Goal: Book appointment/travel/reservation

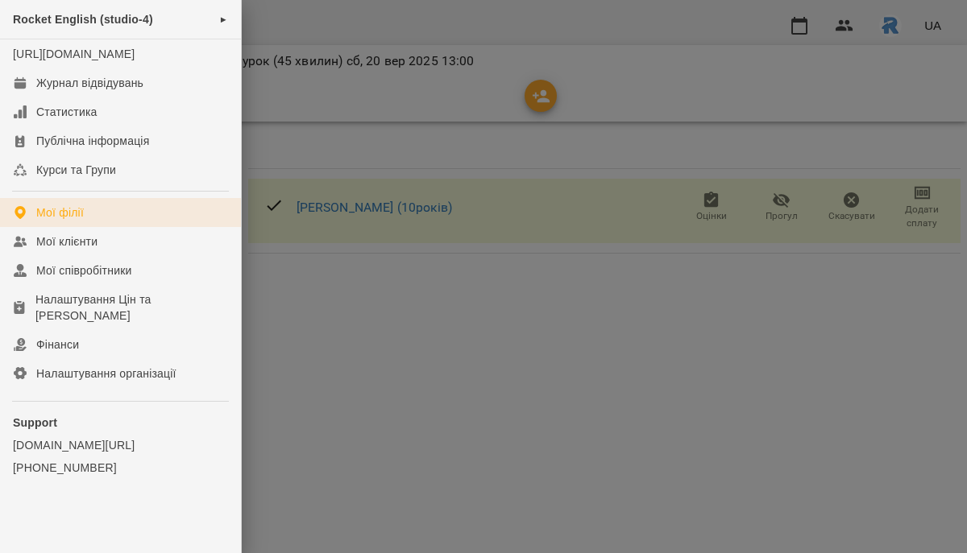
click at [64, 221] on div "Мої філії" at bounding box center [60, 213] width 48 height 16
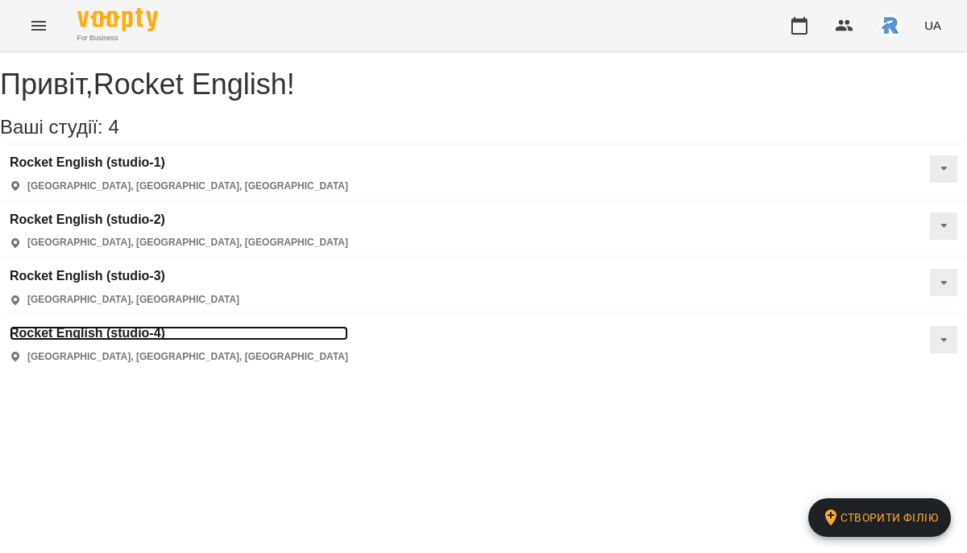
click at [348, 326] on h3 "Rocket English (studio-4)" at bounding box center [179, 333] width 338 height 14
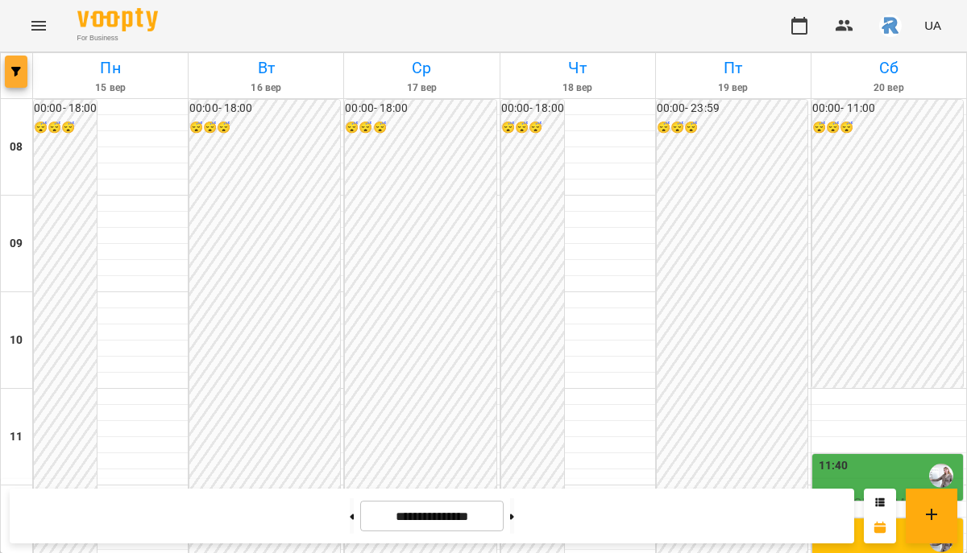
click at [16, 67] on icon "button" at bounding box center [16, 72] width 10 height 10
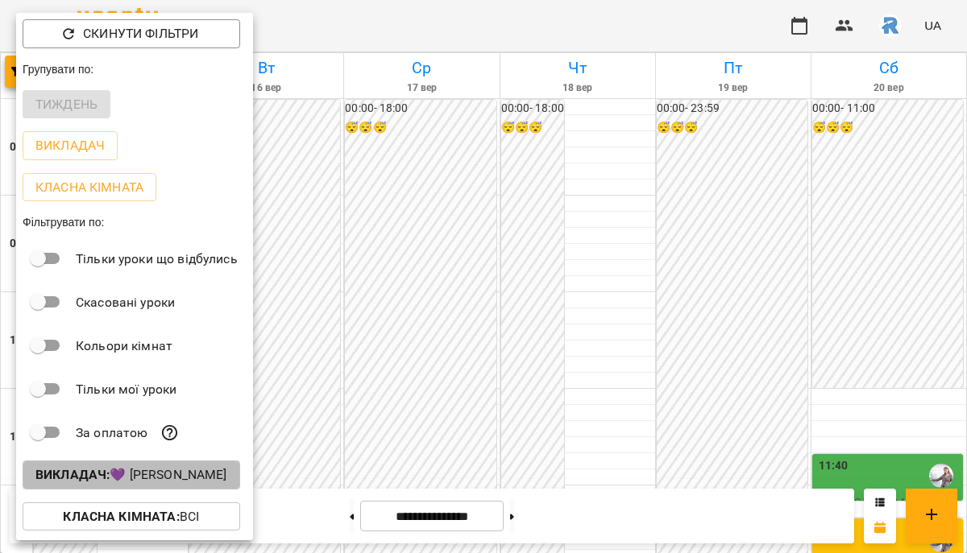
click at [149, 490] on button "Викладач : 💜 [PERSON_NAME]" at bounding box center [131, 475] width 217 height 29
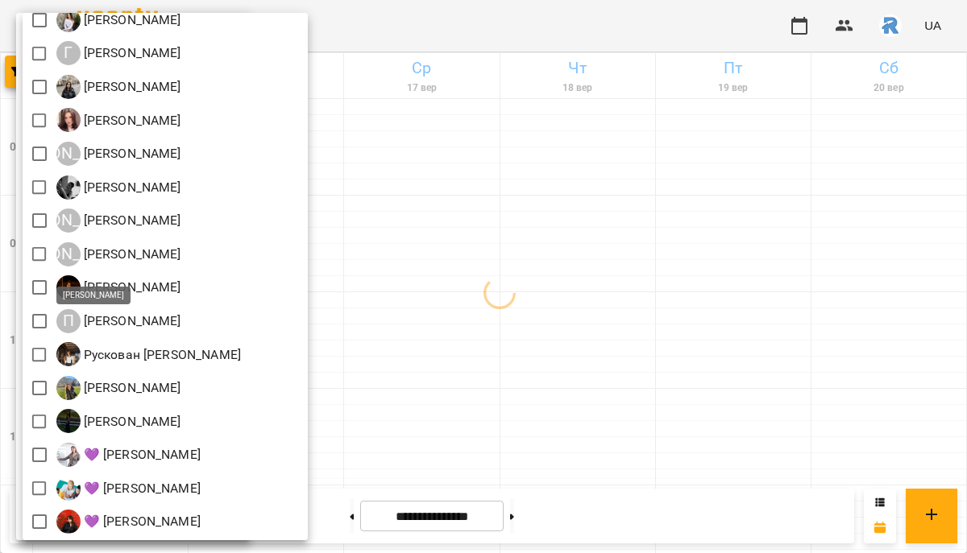
scroll to position [276, 0]
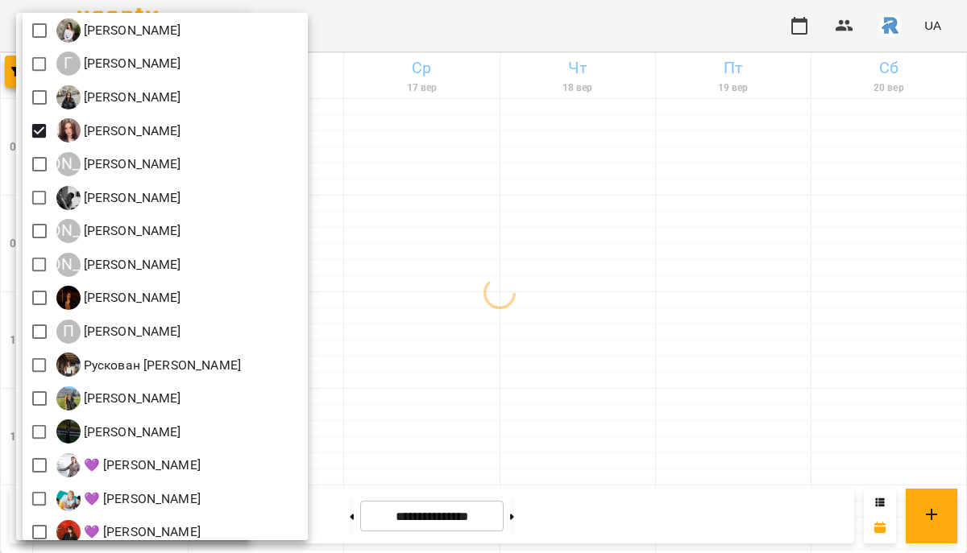
click at [573, 308] on div at bounding box center [483, 276] width 967 height 553
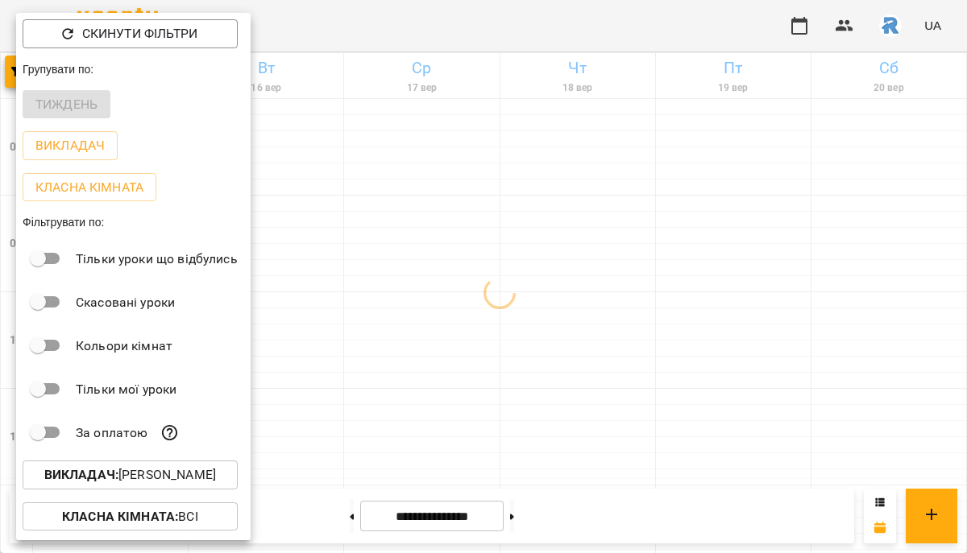
click at [573, 308] on div at bounding box center [483, 276] width 967 height 553
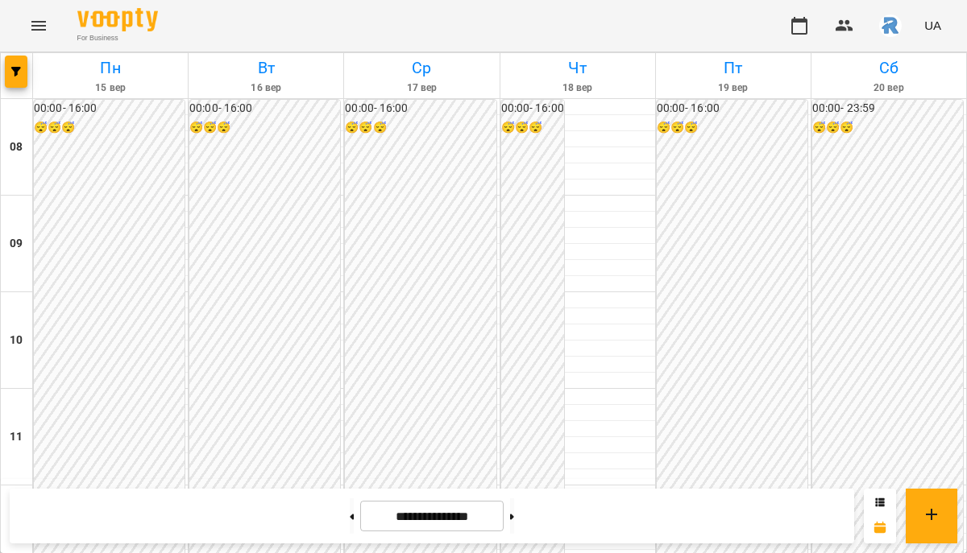
scroll to position [731, 0]
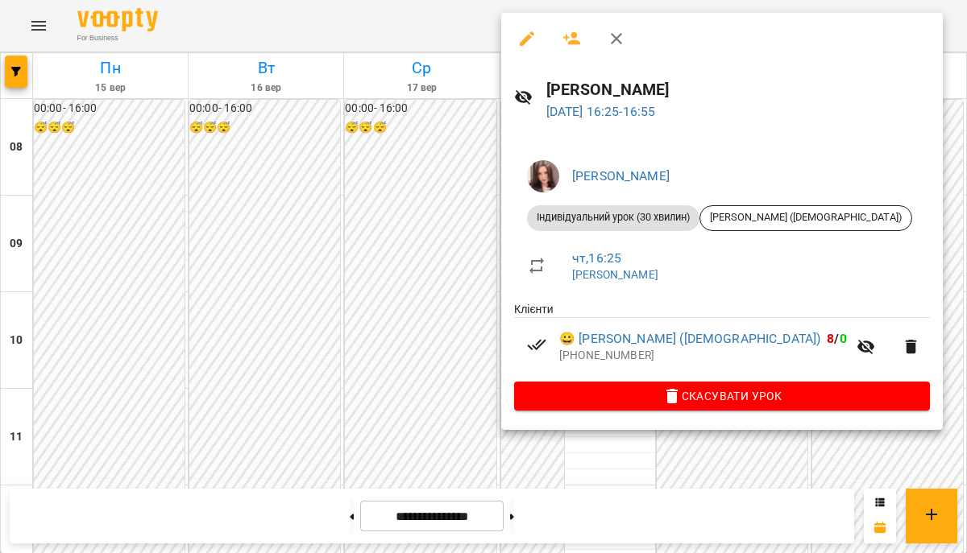
click at [413, 200] on div at bounding box center [483, 276] width 967 height 553
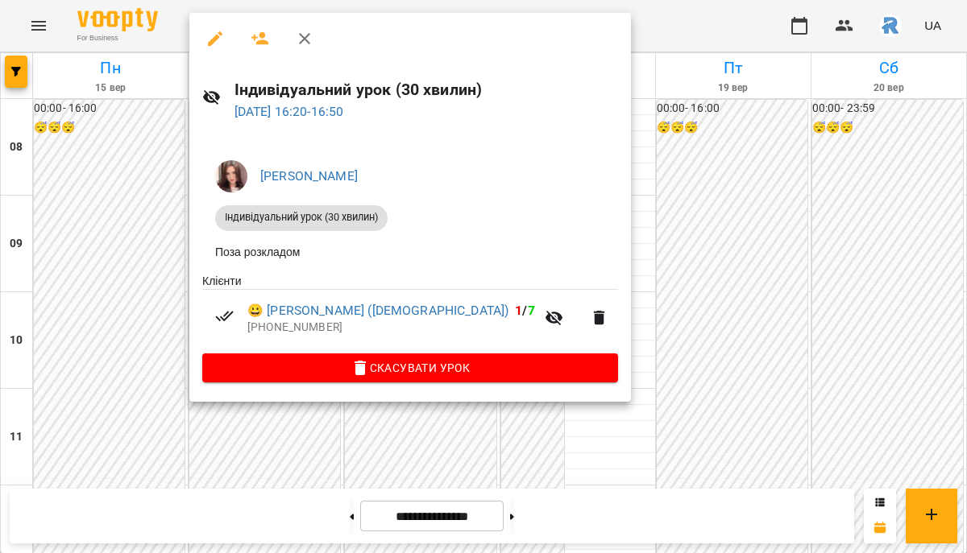
click at [633, 248] on div at bounding box center [483, 276] width 967 height 553
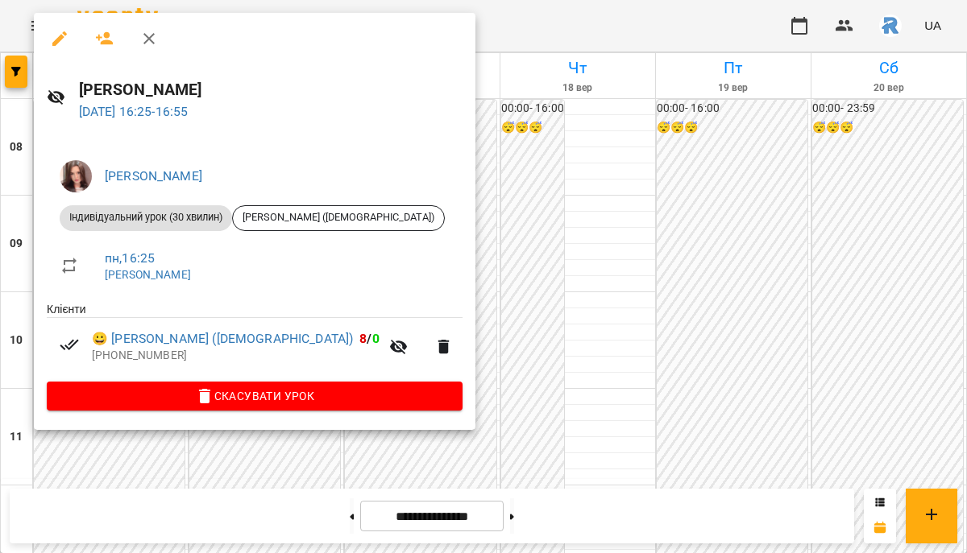
click at [512, 252] on div at bounding box center [483, 276] width 967 height 553
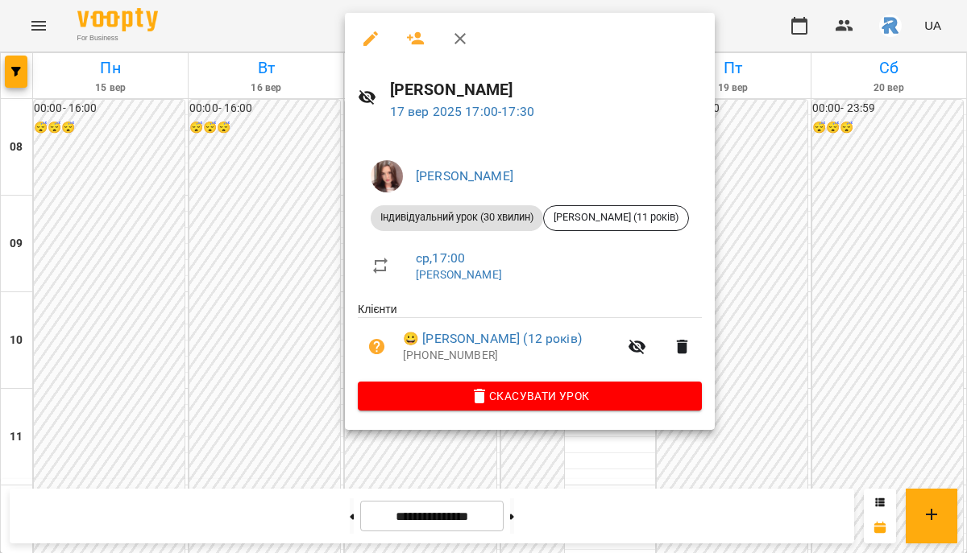
click at [255, 262] on div at bounding box center [483, 276] width 967 height 553
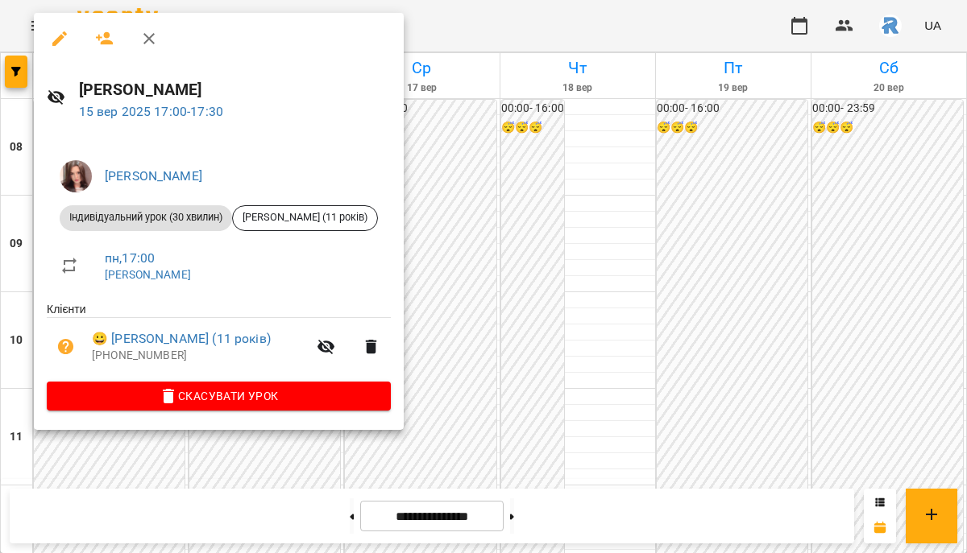
click at [538, 312] on div at bounding box center [483, 276] width 967 height 553
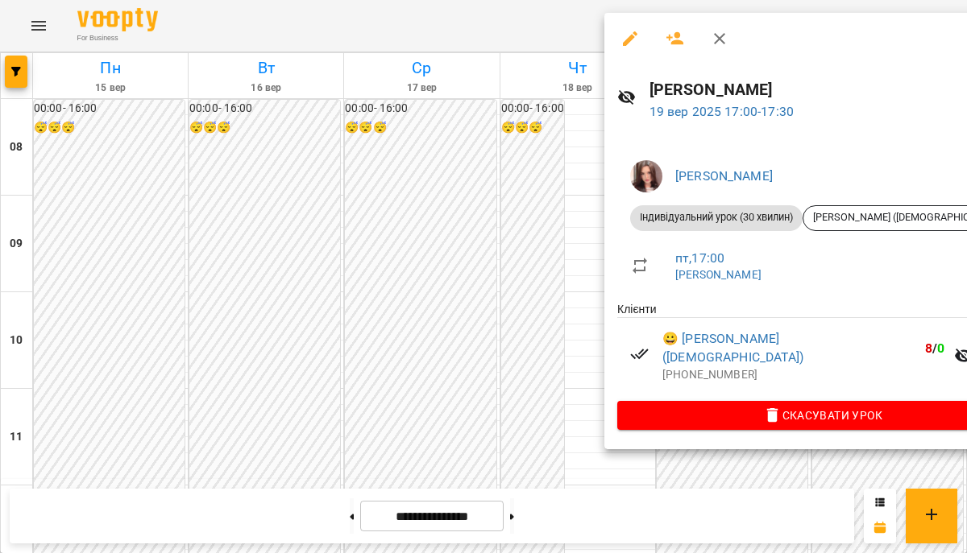
click at [525, 268] on div at bounding box center [483, 276] width 967 height 553
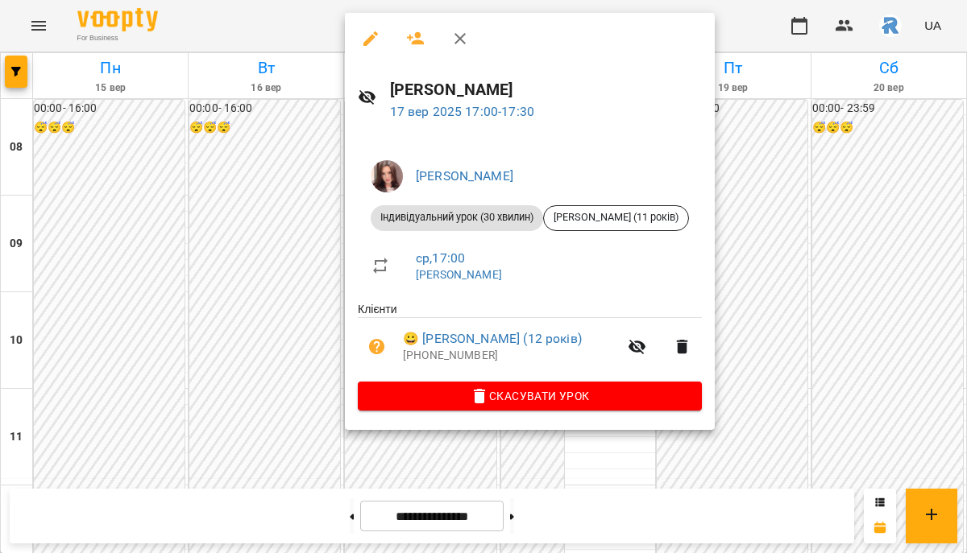
click at [216, 265] on div at bounding box center [483, 276] width 967 height 553
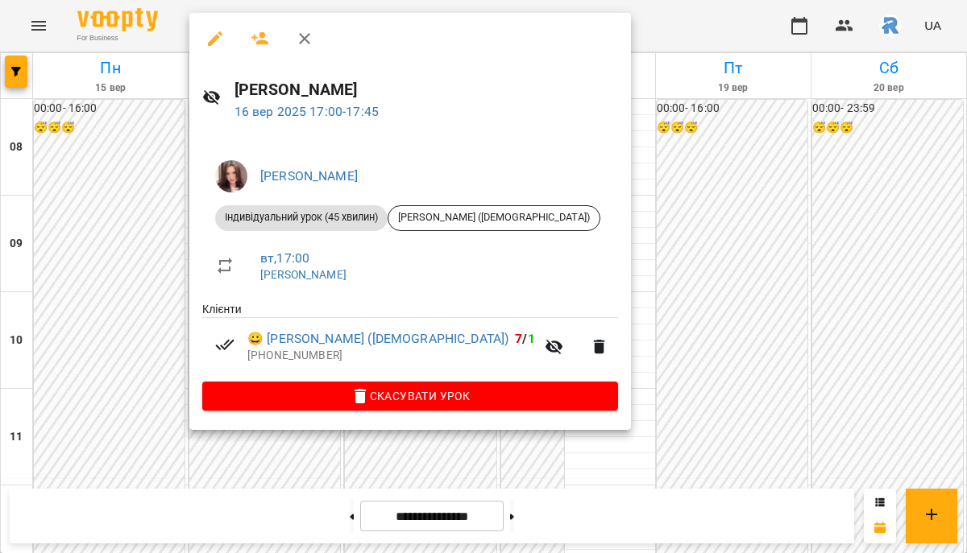
click at [81, 232] on div at bounding box center [483, 276] width 967 height 553
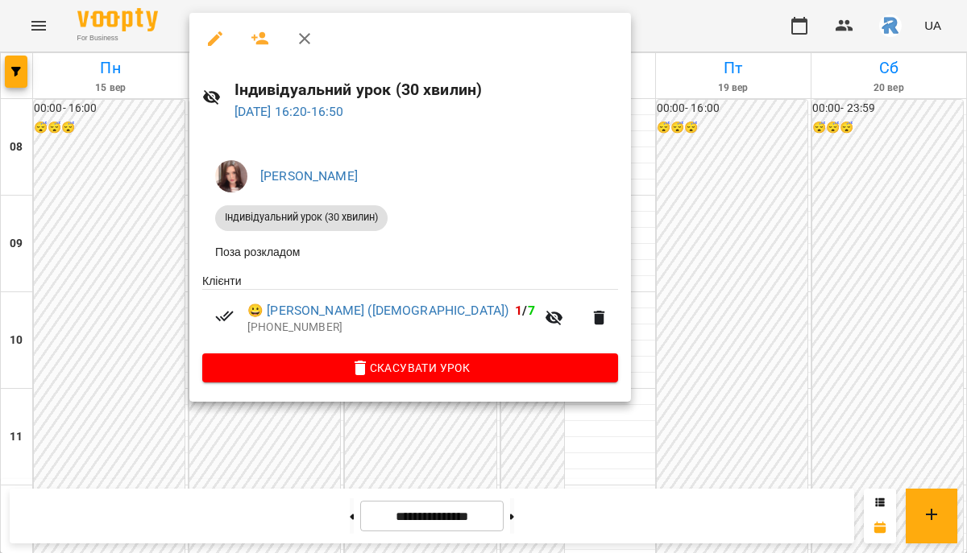
click at [132, 209] on div at bounding box center [483, 276] width 967 height 553
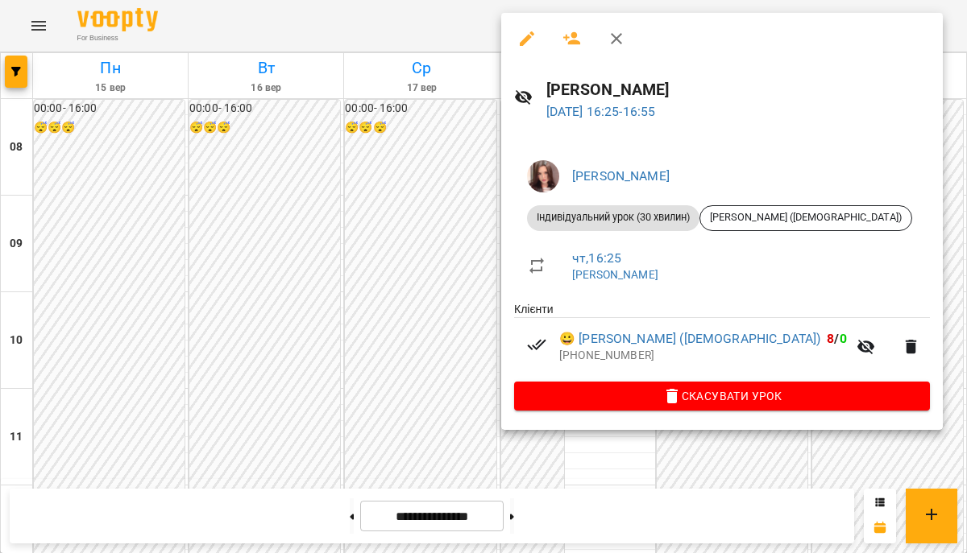
click at [383, 214] on div at bounding box center [483, 276] width 967 height 553
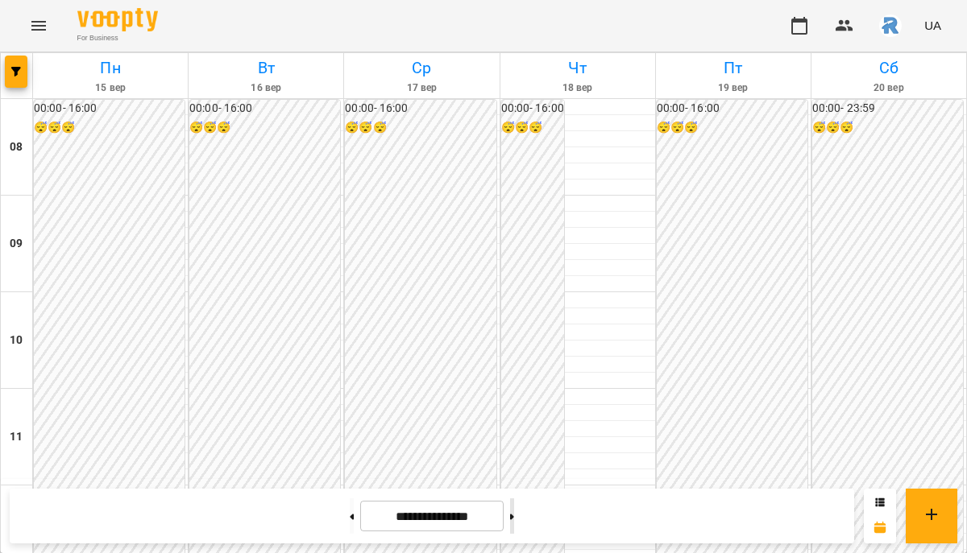
click at [514, 519] on icon at bounding box center [512, 517] width 4 height 6
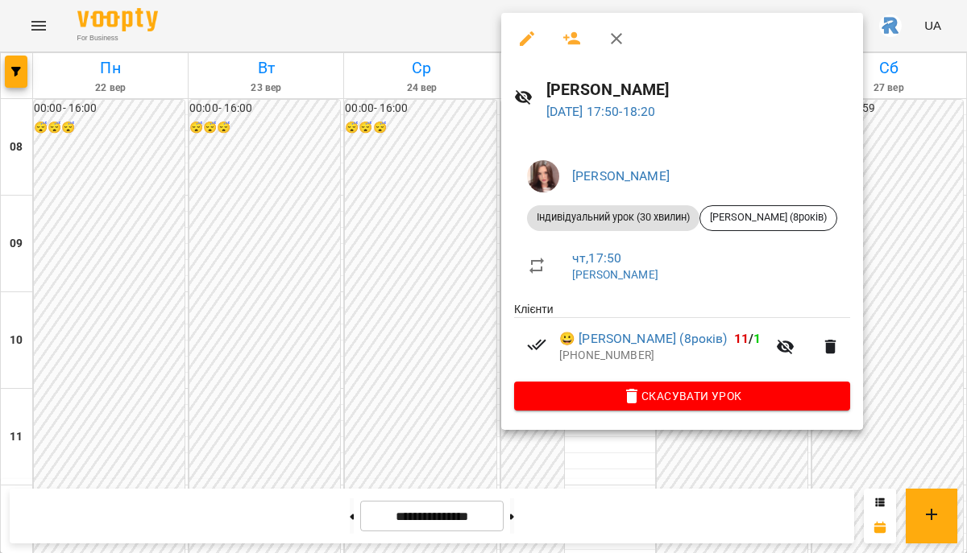
click at [438, 231] on div at bounding box center [483, 276] width 967 height 553
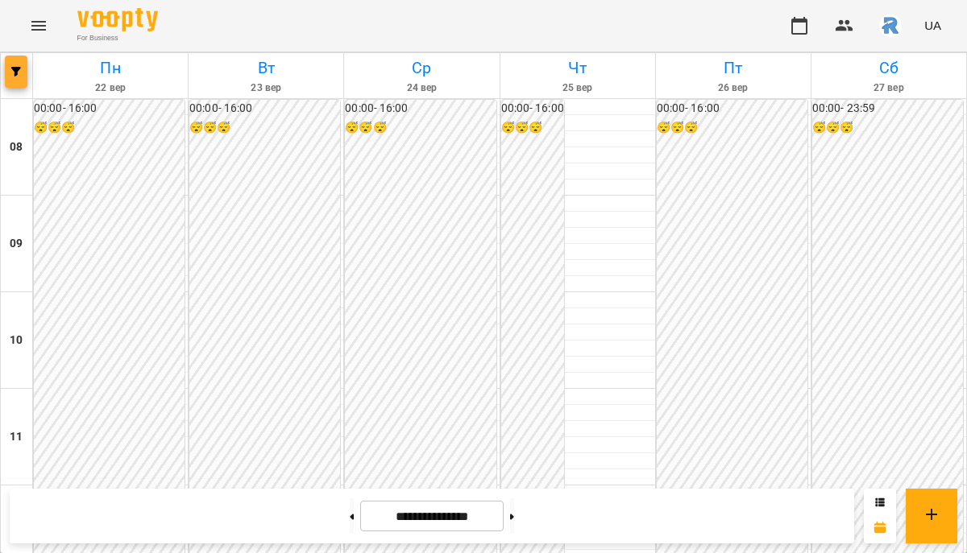
click at [20, 77] on button "button" at bounding box center [16, 72] width 23 height 32
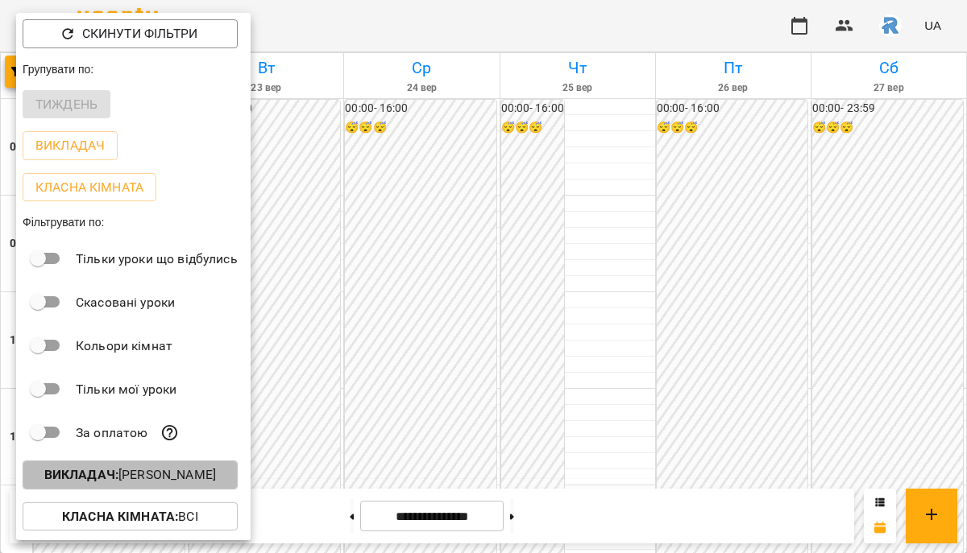
click at [161, 484] on p "Викладач : [PERSON_NAME]" at bounding box center [130, 475] width 172 height 19
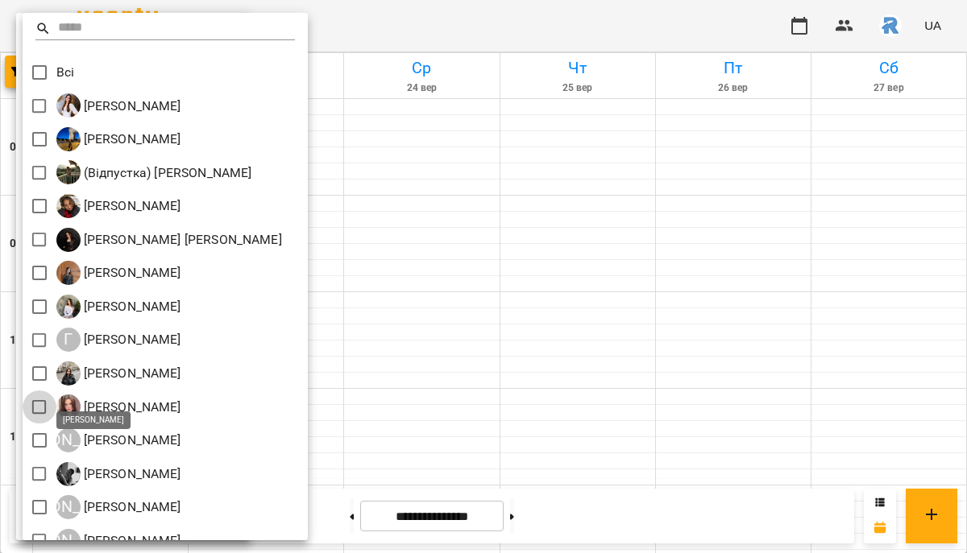
scroll to position [155, 0]
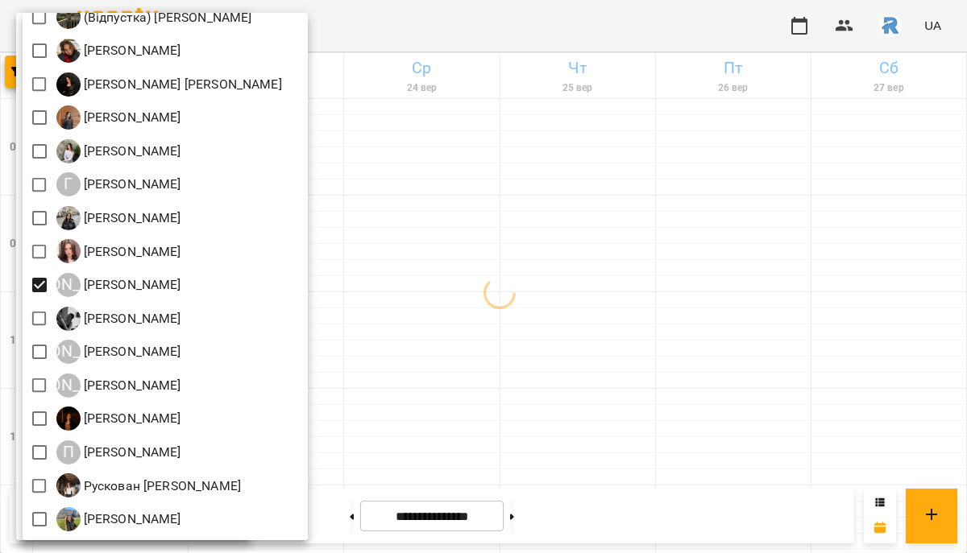
click at [502, 383] on div at bounding box center [483, 276] width 967 height 553
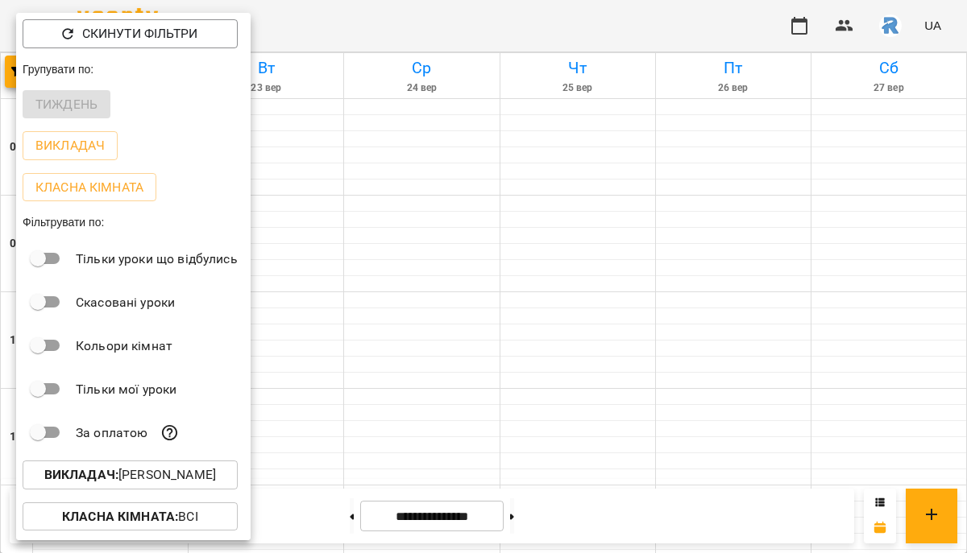
click at [502, 383] on div at bounding box center [483, 276] width 967 height 553
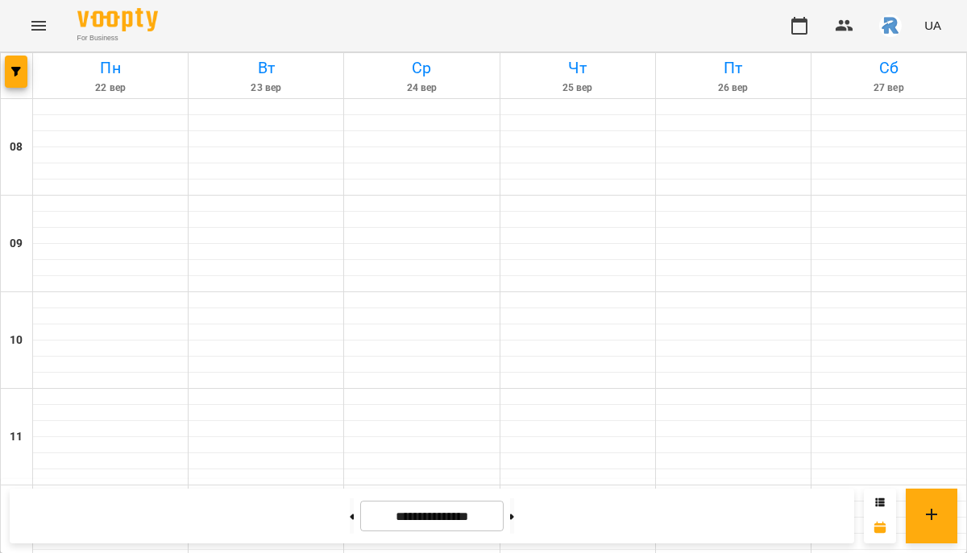
scroll to position [0, 0]
click at [25, 85] on button "button" at bounding box center [16, 72] width 23 height 32
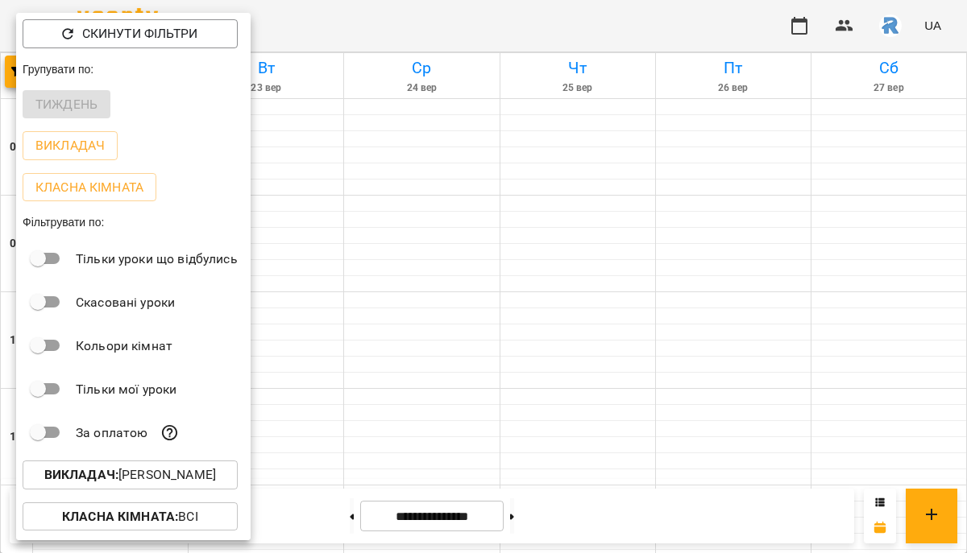
click at [174, 470] on p "Викладач : [PERSON_NAME]" at bounding box center [130, 475] width 172 height 19
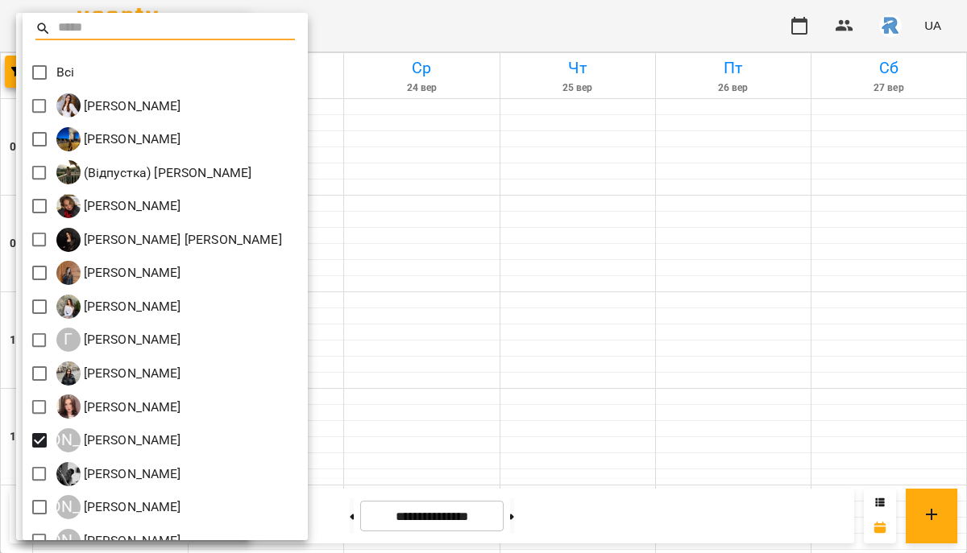
click at [503, 448] on div at bounding box center [483, 276] width 967 height 553
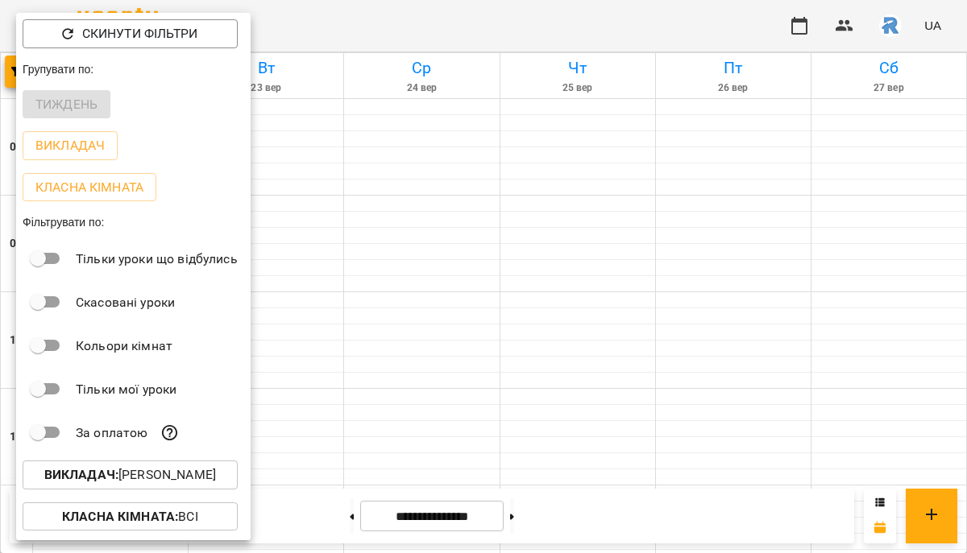
click at [412, 455] on div at bounding box center [483, 276] width 967 height 553
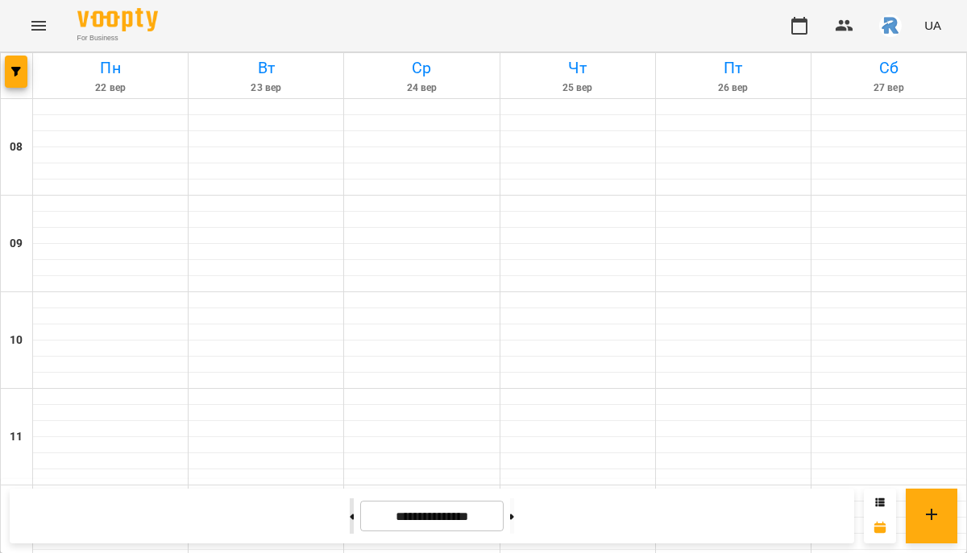
click at [350, 514] on icon at bounding box center [352, 517] width 4 height 6
type input "**********"
click at [14, 70] on icon "button" at bounding box center [16, 72] width 10 height 10
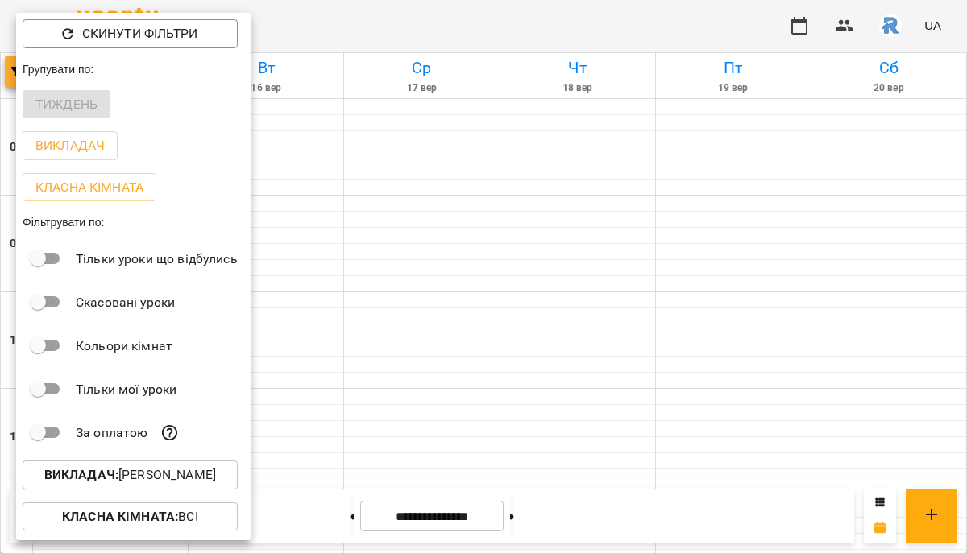
click at [14, 70] on div at bounding box center [483, 276] width 967 height 553
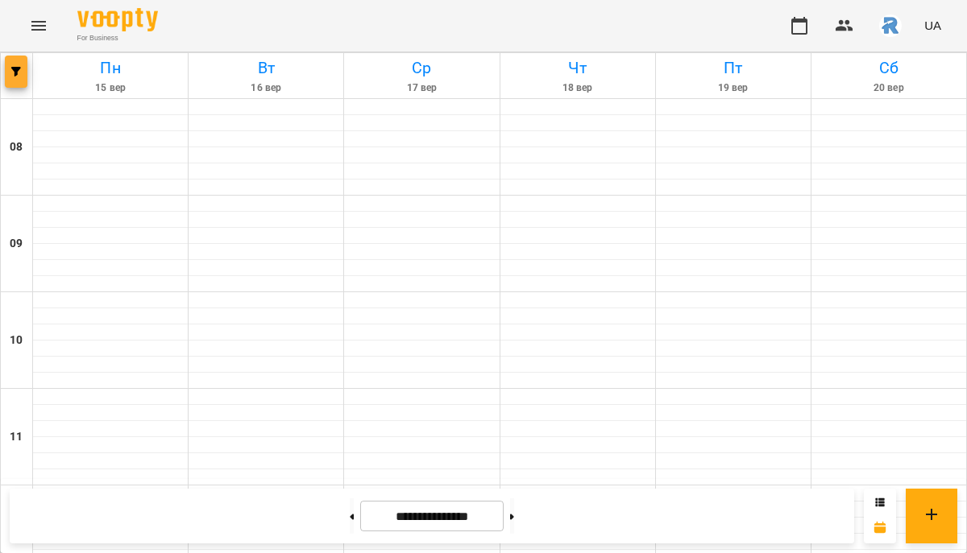
click at [14, 68] on icon "button" at bounding box center [16, 72] width 10 height 10
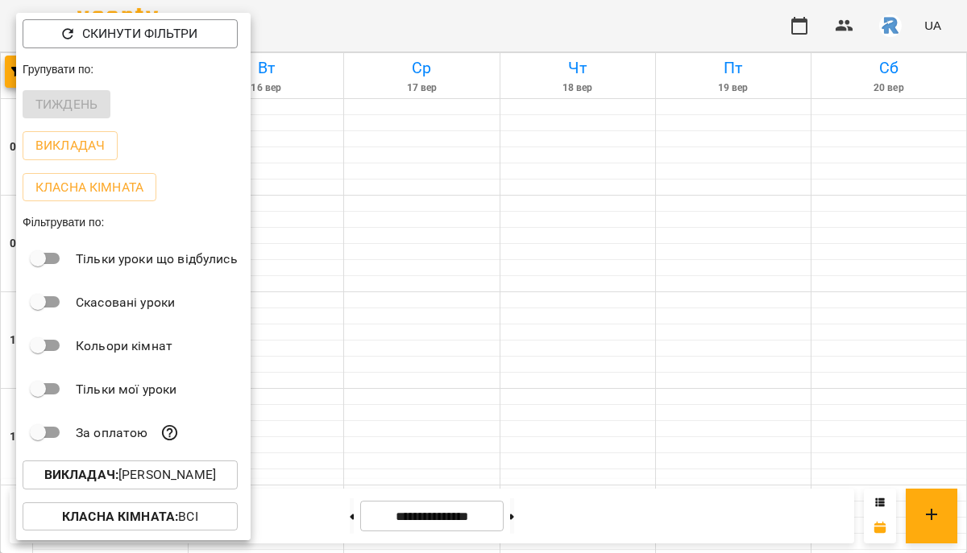
click at [126, 479] on p "Викладач : [PERSON_NAME]" at bounding box center [130, 475] width 172 height 19
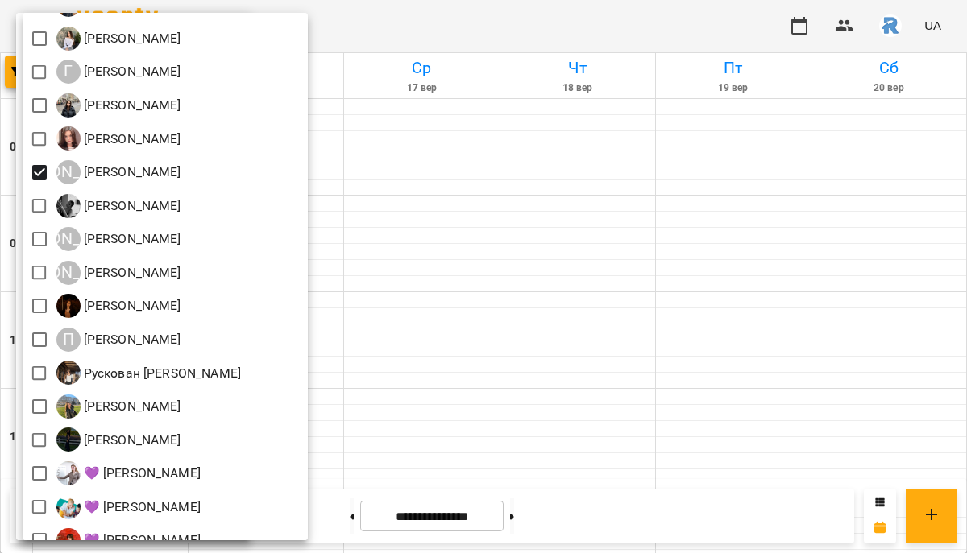
scroll to position [266, 0]
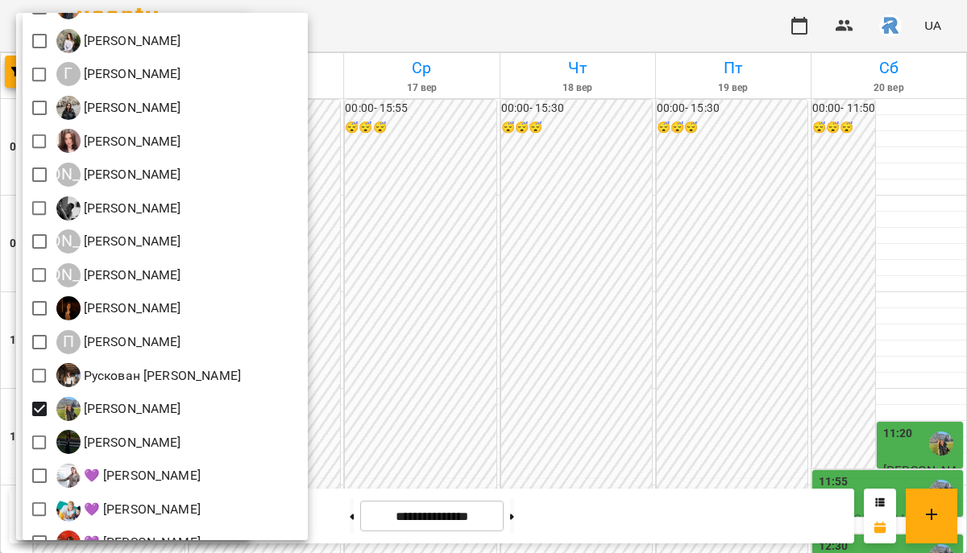
click at [458, 317] on div at bounding box center [483, 276] width 967 height 553
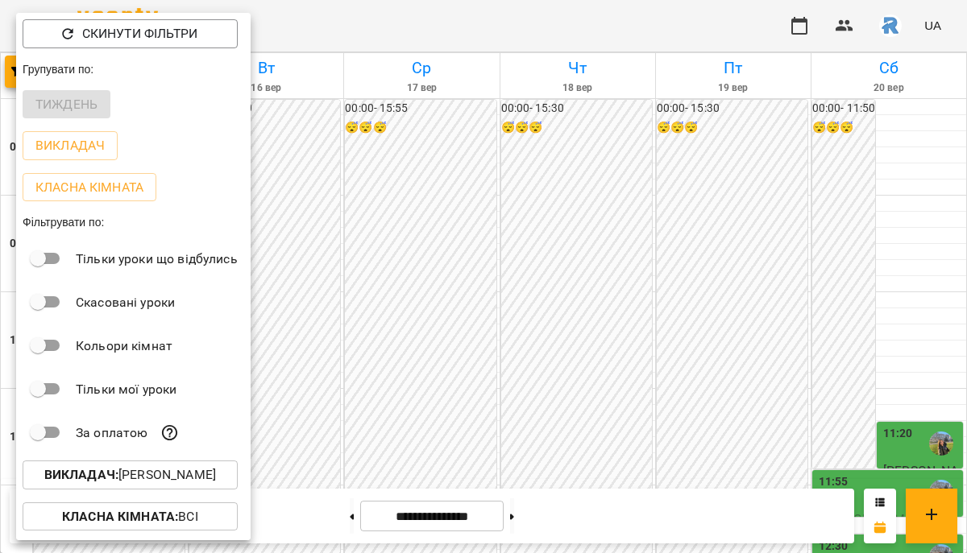
click at [676, 425] on div at bounding box center [483, 276] width 967 height 553
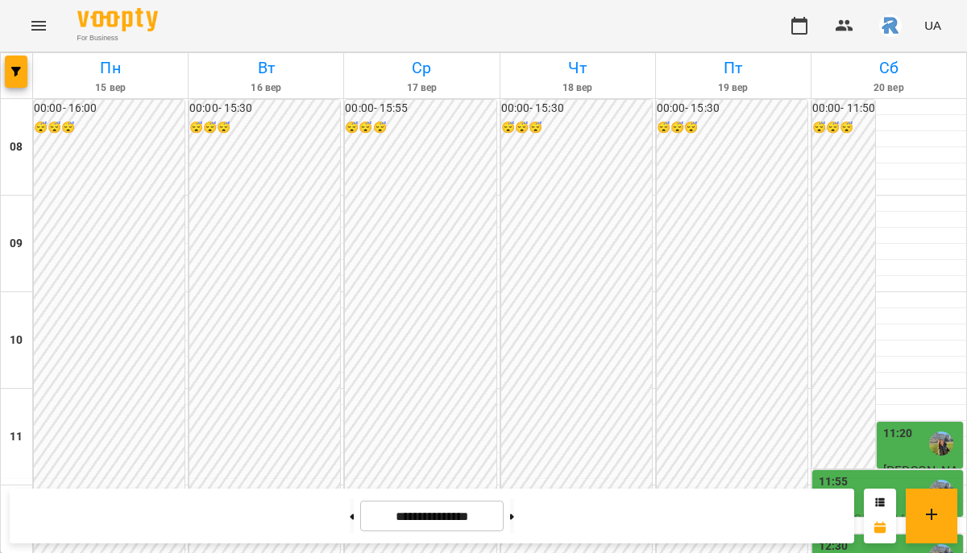
scroll to position [560, 0]
